Goal: Task Accomplishment & Management: Use online tool/utility

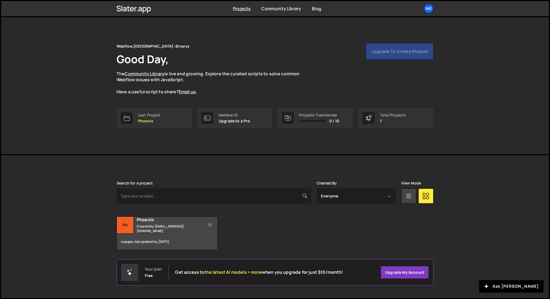
click at [422, 9] on ul "We Projects Your Teams Account Upgrade Logout" at bounding box center [415, 9] width 35 height 10
click at [428, 10] on div "We" at bounding box center [429, 9] width 10 height 10
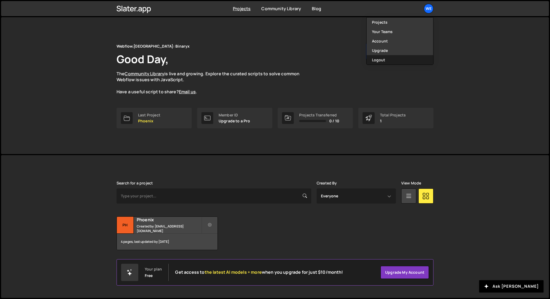
click at [391, 61] on button "Logout" at bounding box center [400, 59] width 67 height 9
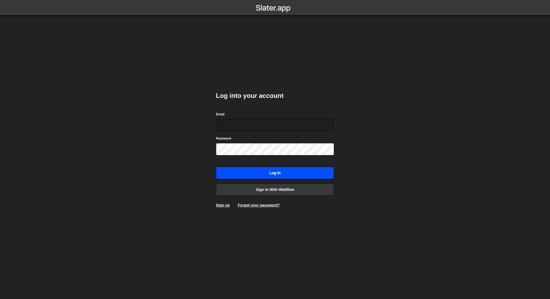
type input "[EMAIL_ADDRESS][DOMAIN_NAME]"
click at [264, 169] on input "Log in" at bounding box center [275, 172] width 118 height 12
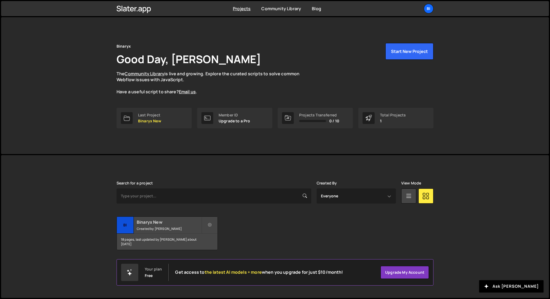
click at [169, 223] on h2 "Binaryx New" at bounding box center [169, 222] width 65 height 6
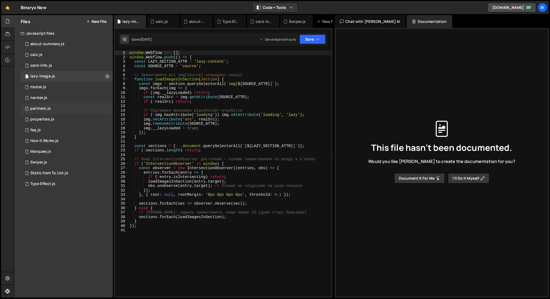
click at [62, 110] on div "1 partners.js 0" at bounding box center [67, 108] width 92 height 11
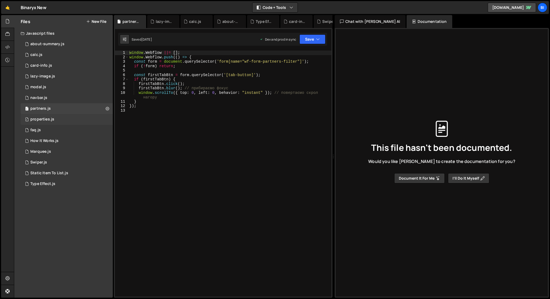
click at [59, 120] on div "1 properties.js 0" at bounding box center [67, 119] width 92 height 11
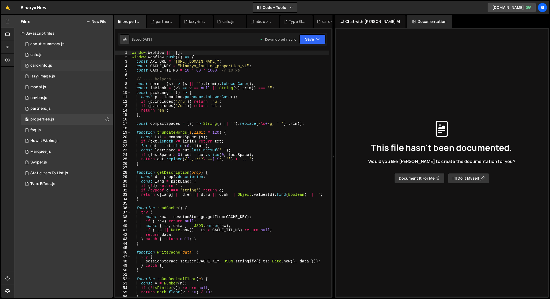
click at [62, 68] on div "1 card-info.js 0" at bounding box center [67, 65] width 92 height 11
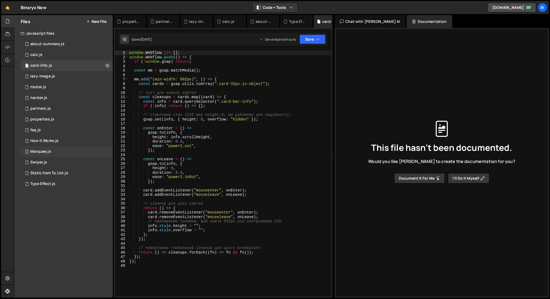
click at [65, 148] on div "1 Marquee.js 0" at bounding box center [67, 151] width 92 height 11
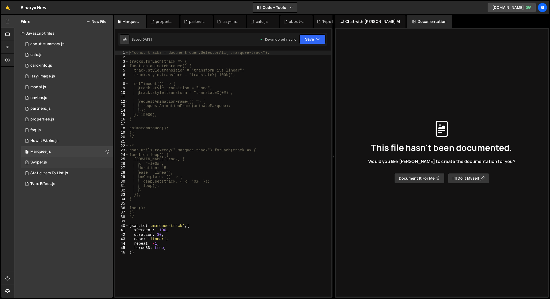
click at [65, 162] on div "1 Swiper.js 0" at bounding box center [67, 162] width 92 height 11
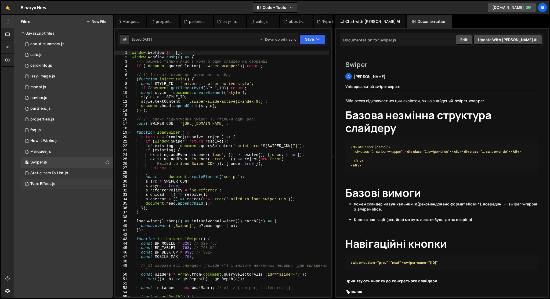
click at [69, 180] on div "1 Type Effect.js 0" at bounding box center [67, 183] width 92 height 11
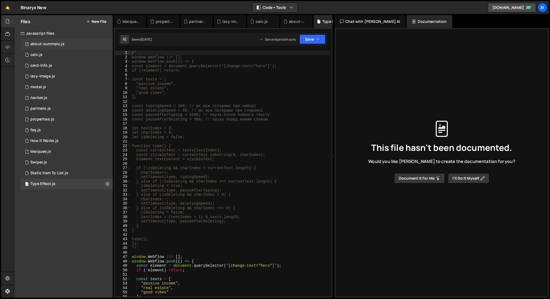
click at [68, 45] on div "1 about-summary.js 0" at bounding box center [67, 44] width 92 height 11
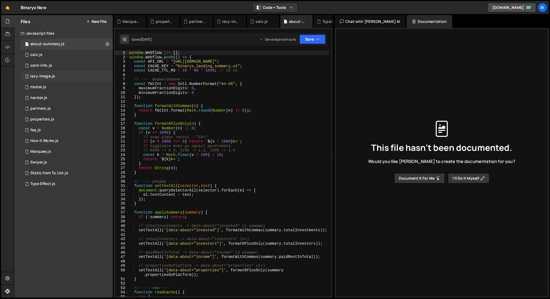
click at [68, 76] on div "1 lazy-image.js 0" at bounding box center [67, 76] width 92 height 11
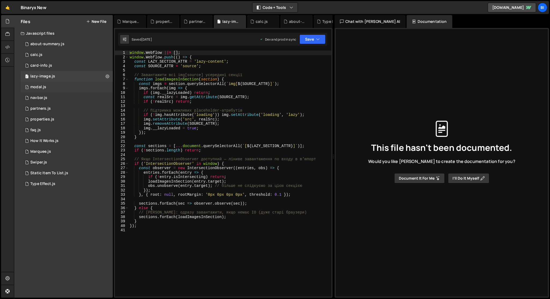
click at [65, 84] on div "1 modal.js 0" at bounding box center [67, 87] width 92 height 11
